Goal: Task Accomplishment & Management: Manage account settings

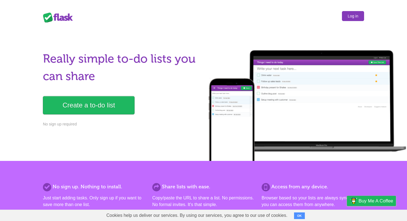
click at [349, 14] on link "Log in" at bounding box center [353, 16] width 22 height 10
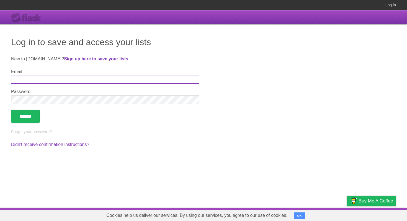
type input "**********"
click at [11, 110] on input "******" at bounding box center [25, 116] width 29 height 13
